Goal: Information Seeking & Learning: Learn about a topic

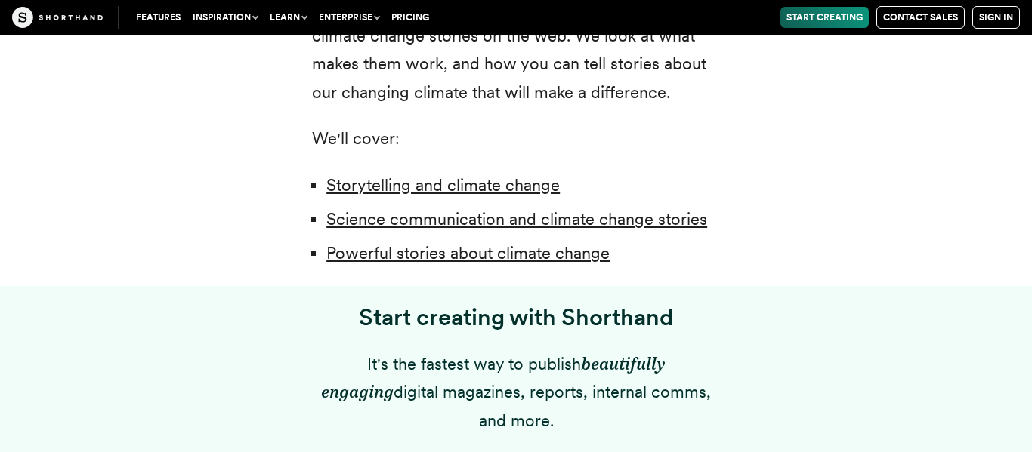
scroll to position [1134, 0]
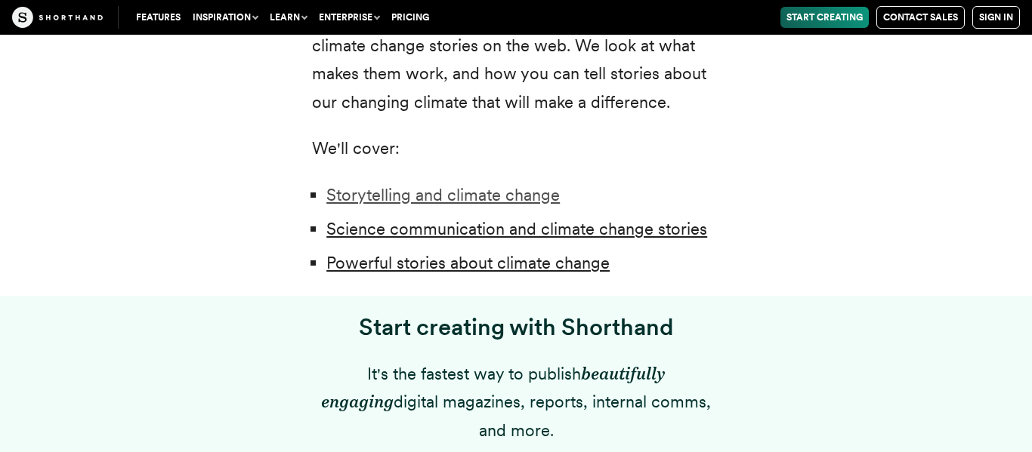
click at [507, 193] on link "Storytelling and climate change" at bounding box center [442, 195] width 233 height 20
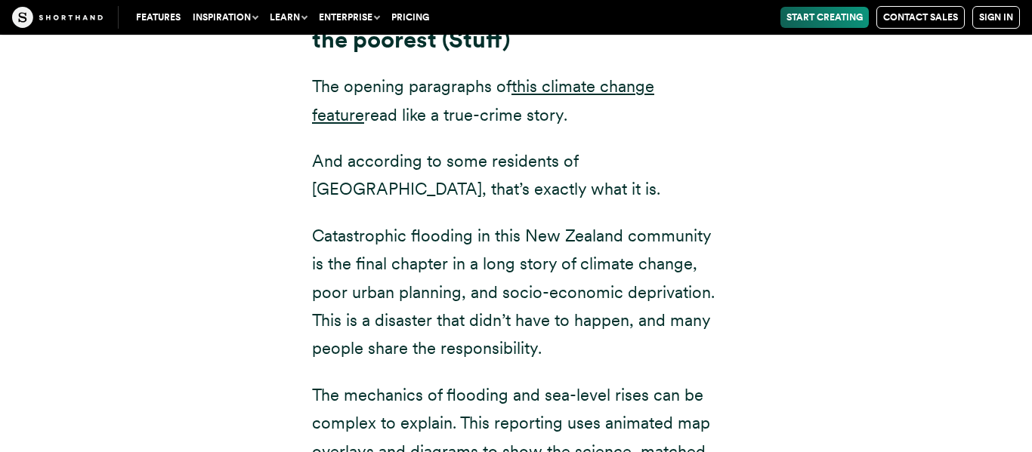
scroll to position [5666, 0]
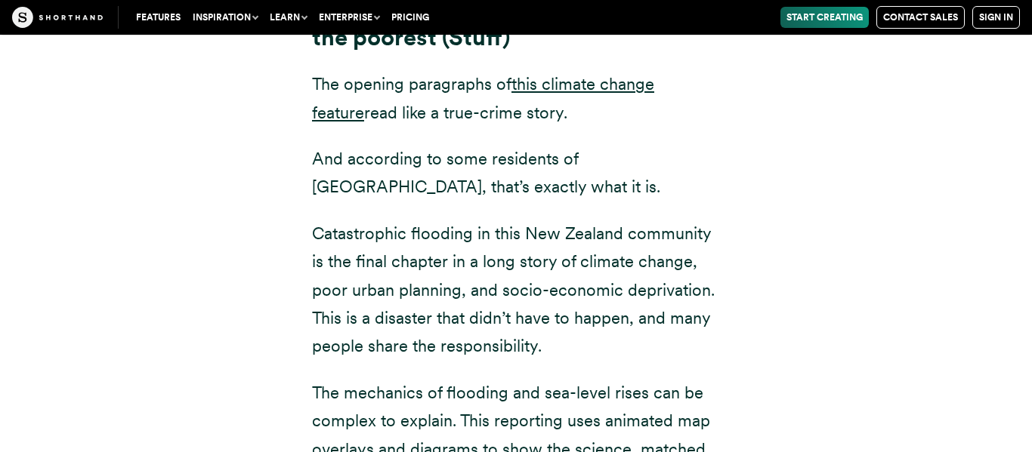
drag, startPoint x: 363, startPoint y: 159, endPoint x: 430, endPoint y: 154, distance: 68.1
click at [430, 220] on p "Catastrophic flooding in this New Zealand community is the final chapter in a l…" at bounding box center [516, 290] width 408 height 141
drag, startPoint x: 430, startPoint y: 154, endPoint x: 519, endPoint y: 154, distance: 88.4
click at [519, 220] on p "Catastrophic flooding in this New Zealand community is the final chapter in a l…" at bounding box center [516, 290] width 408 height 141
click at [532, 220] on p "Catastrophic flooding in this New Zealand community is the final chapter in a l…" at bounding box center [516, 290] width 408 height 141
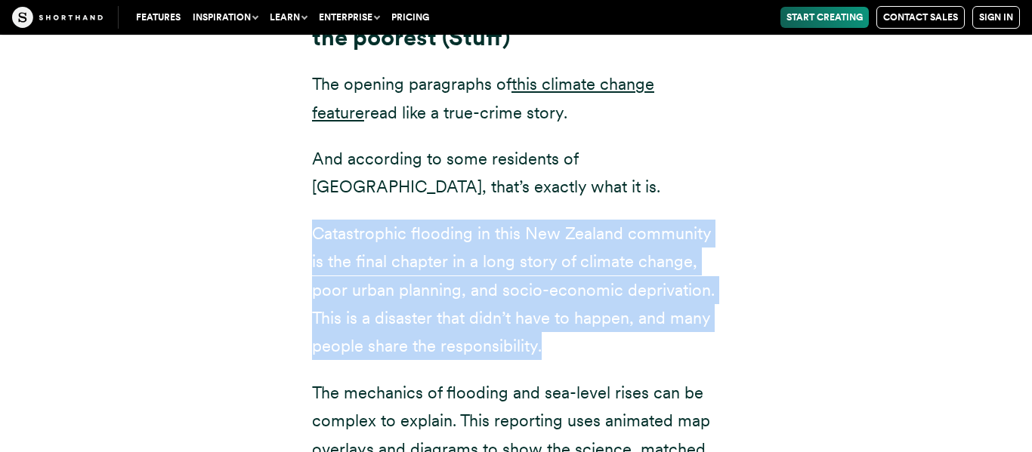
drag, startPoint x: 313, startPoint y: 152, endPoint x: 547, endPoint y: 255, distance: 255.7
click at [547, 255] on p "Catastrophic flooding in this New Zealand community is the final chapter in a l…" at bounding box center [516, 290] width 408 height 141
copy p "Catastrophic flooding in this New Zealand community is the final chapter in a l…"
